Goal: Task Accomplishment & Management: Use online tool/utility

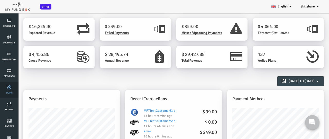
click at [9, 90] on link "Plans" at bounding box center [9, 90] width 15 height 16
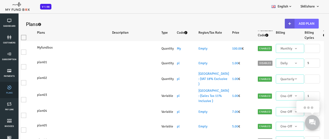
select select "100"
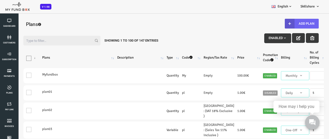
click at [288, 24] on button "Add Plan" at bounding box center [289, 24] width 34 height 10
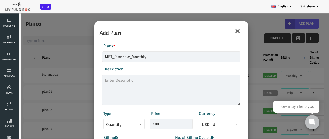
type input "MFT_Plannew_Monthly"
type textarea "MFT_Plannew_description"
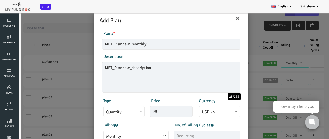
click at [122, 135] on span "Monthly" at bounding box center [123, 136] width 60 height 6
type input "99.00"
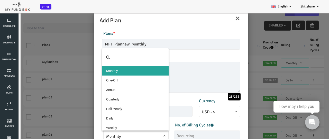
select select "4"
type input "1"
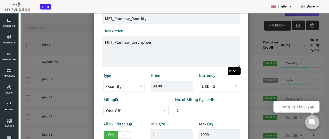
scroll to position [114, 0]
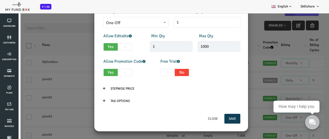
click at [218, 119] on button "Save" at bounding box center [219, 119] width 16 height 10
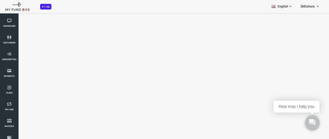
select select "100"
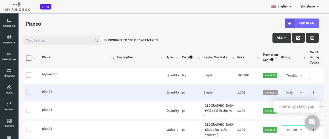
scroll to position [0, 0]
